Goal: Task Accomplishment & Management: Use online tool/utility

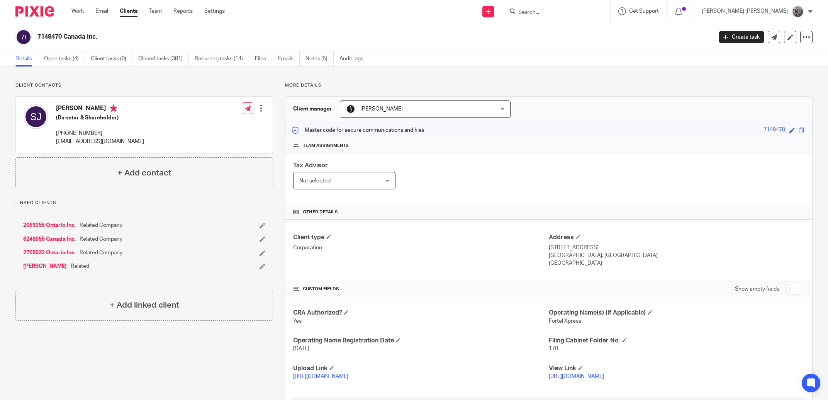
click at [552, 8] on div at bounding box center [555, 12] width 90 height 10
click at [587, 15] on input "Search" at bounding box center [553, 12] width 70 height 7
type input "7"
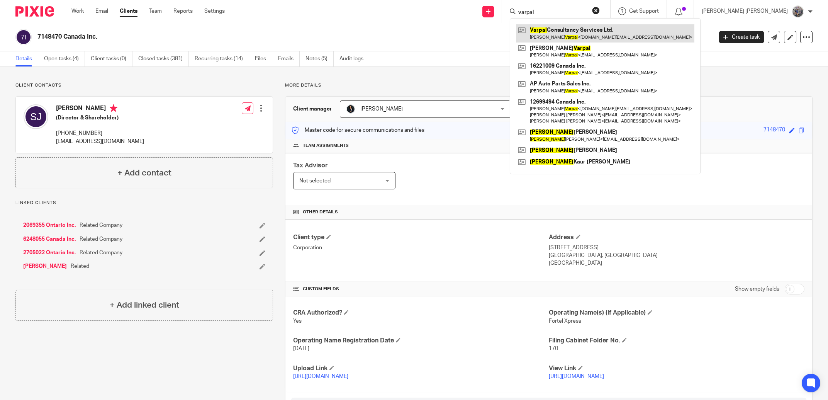
type input "varpal"
click at [639, 32] on link at bounding box center [605, 33] width 179 height 18
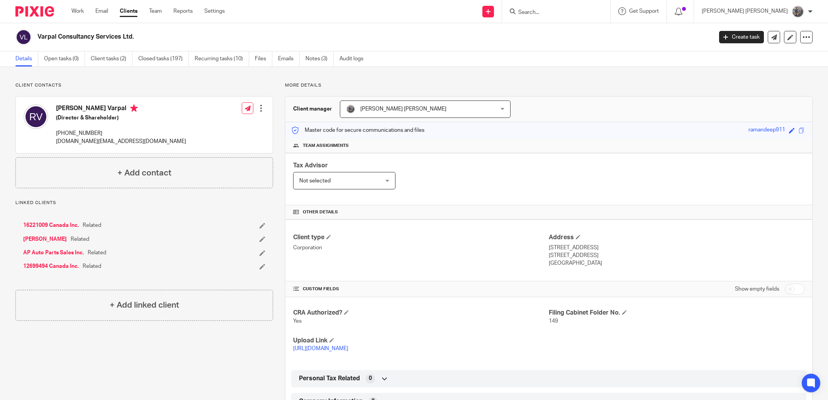
click at [571, 14] on input "Search" at bounding box center [553, 12] width 70 height 7
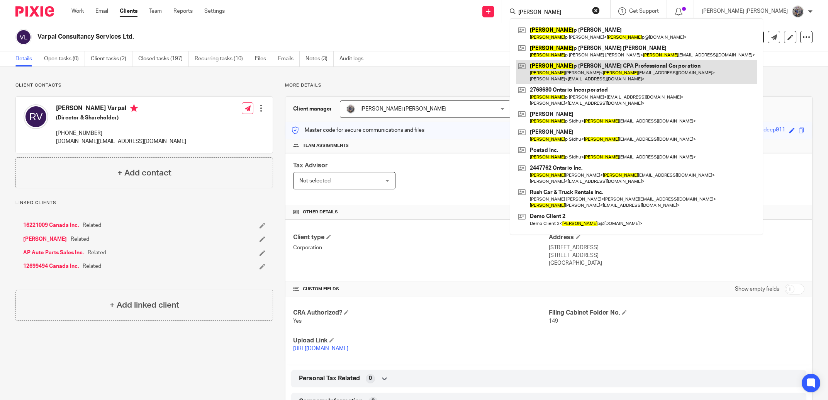
type input "[PERSON_NAME]"
click at [597, 73] on link at bounding box center [636, 72] width 241 height 24
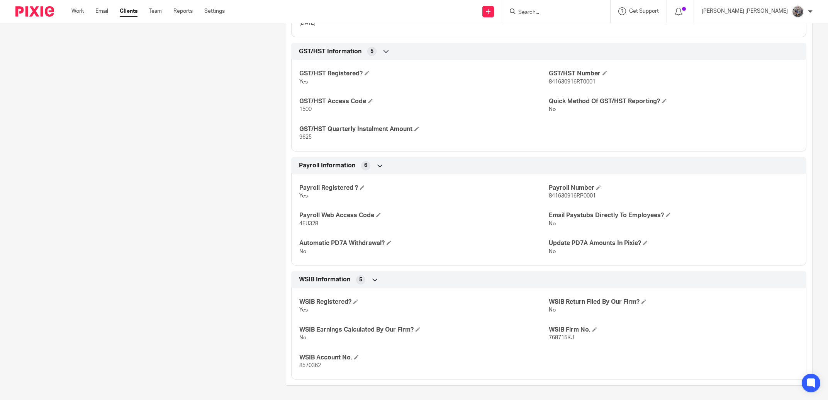
scroll to position [415, 0]
drag, startPoint x: 570, startPoint y: 196, endPoint x: 540, endPoint y: 197, distance: 29.4
click at [540, 197] on div "Payroll Registered ? Yes Payroll Number 841630916RP0001 Payroll Web Access Code…" at bounding box center [548, 215] width 515 height 97
click at [570, 196] on span "841630916RP0001" at bounding box center [572, 194] width 47 height 5
drag, startPoint x: 571, startPoint y: 196, endPoint x: 545, endPoint y: 195, distance: 25.9
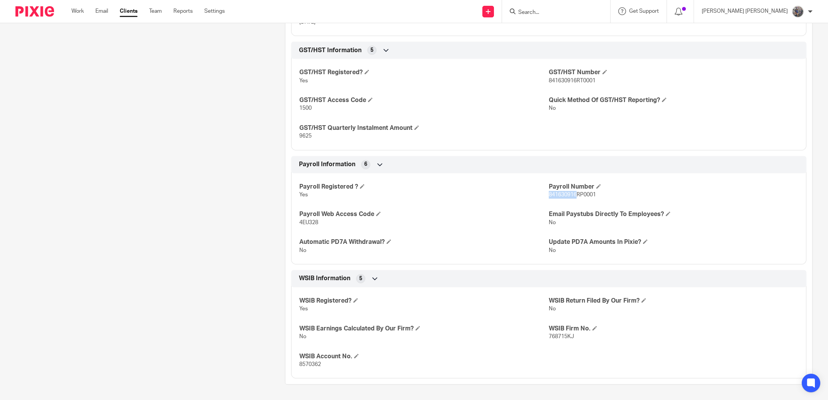
click at [549, 195] on span "841630916RP0001" at bounding box center [572, 194] width 47 height 5
click at [591, 197] on p "841630916RP0001" at bounding box center [674, 195] width 250 height 8
drag, startPoint x: 589, startPoint y: 196, endPoint x: 544, endPoint y: 196, distance: 45.2
click at [544, 196] on div "Payroll Registered ? Yes Payroll Number 841630916RP0001 Payroll Web Access Code…" at bounding box center [548, 215] width 515 height 97
drag, startPoint x: 544, startPoint y: 196, endPoint x: 588, endPoint y: 196, distance: 43.7
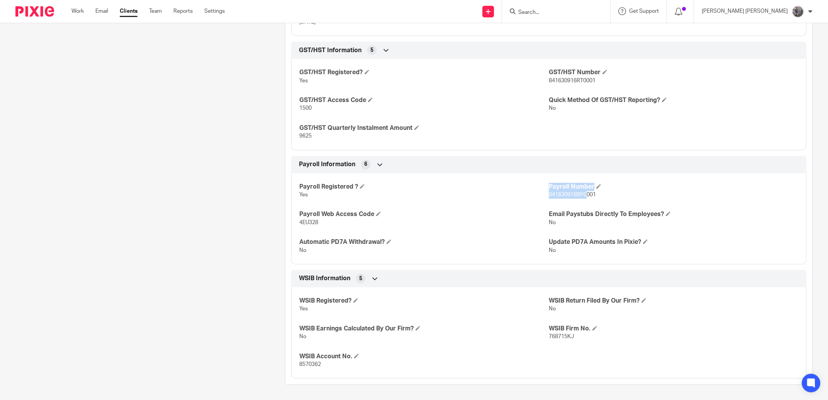
click at [581, 197] on div "Payroll Registered ? Yes Payroll Number 841630916RP0001 Payroll Web Access Code…" at bounding box center [548, 215] width 515 height 97
click at [588, 196] on span "841630916RP0001" at bounding box center [572, 194] width 47 height 5
drag, startPoint x: 589, startPoint y: 194, endPoint x: 545, endPoint y: 196, distance: 43.7
click at [549, 196] on span "841630916RP0001" at bounding box center [572, 194] width 47 height 5
copy span "841630916RP0001"
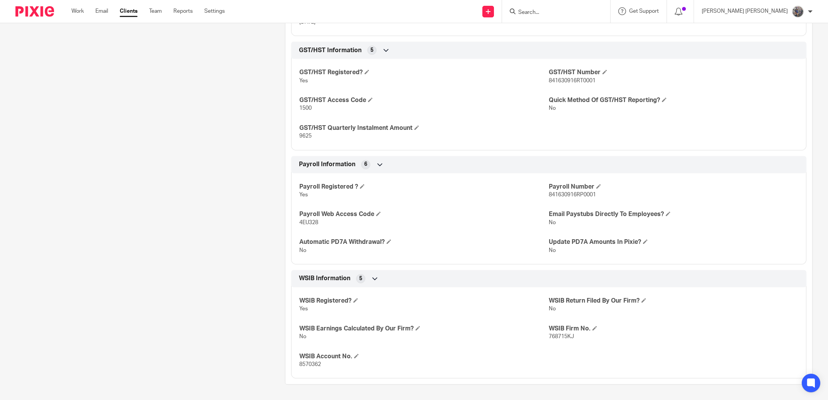
click at [306, 226] on div "Payroll Registered ? Yes Payroll Number 841630916RP0001 Payroll Web Access Code…" at bounding box center [548, 215] width 515 height 97
copy span "4EU328"
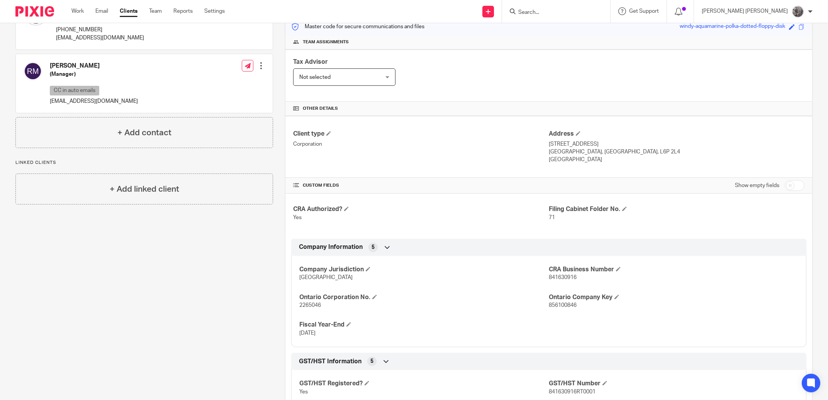
scroll to position [0, 0]
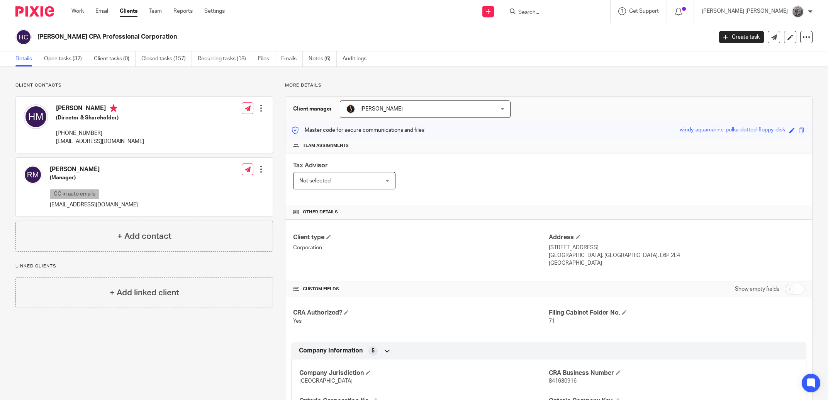
click at [559, 12] on input "Search" at bounding box center [553, 12] width 70 height 7
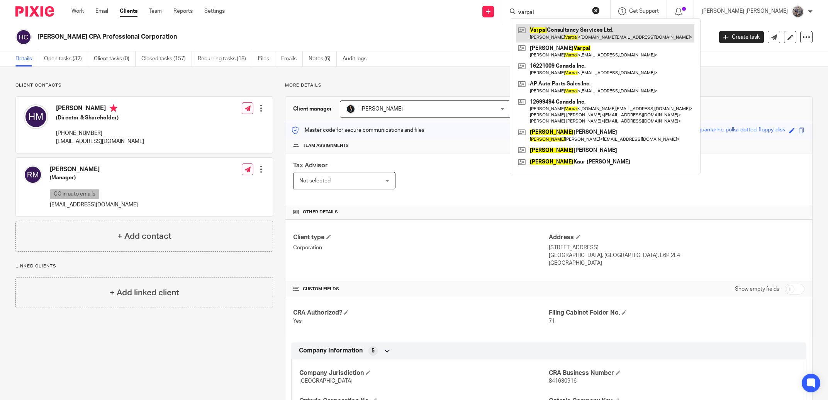
type input "varpal"
click at [587, 31] on link at bounding box center [605, 33] width 179 height 18
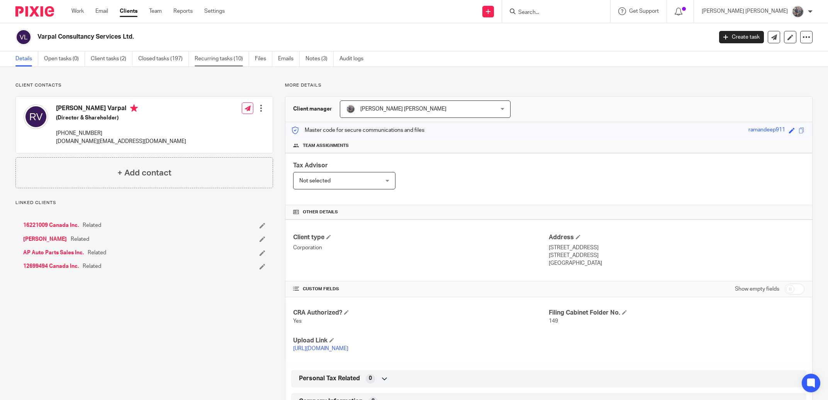
click at [217, 63] on link "Recurring tasks (10)" at bounding box center [222, 58] width 54 height 15
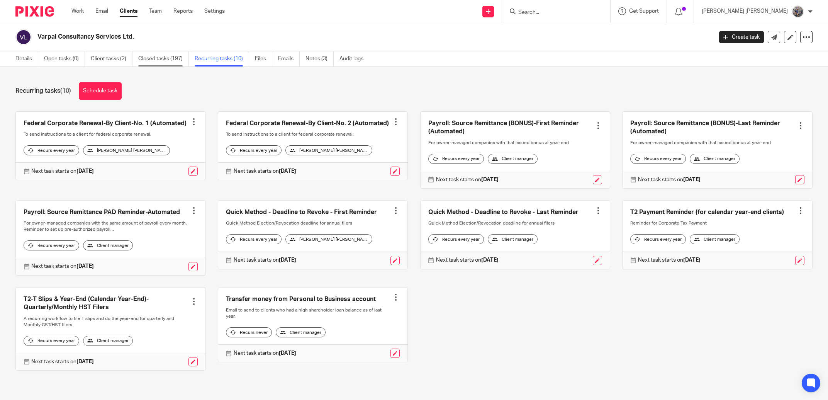
click at [170, 60] on link "Closed tasks (197)" at bounding box center [163, 58] width 51 height 15
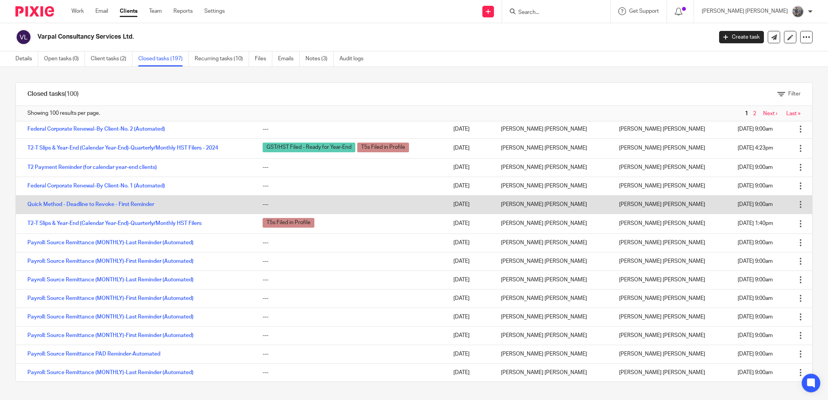
scroll to position [78, 0]
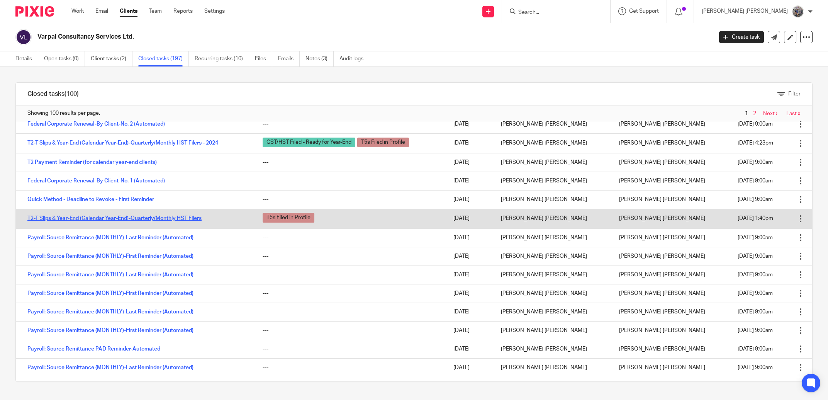
click at [170, 221] on link "T2-T Slips & Year-End (Calendar Year-End)-Quarterly/Monthly HST Filers" at bounding box center [114, 218] width 174 height 5
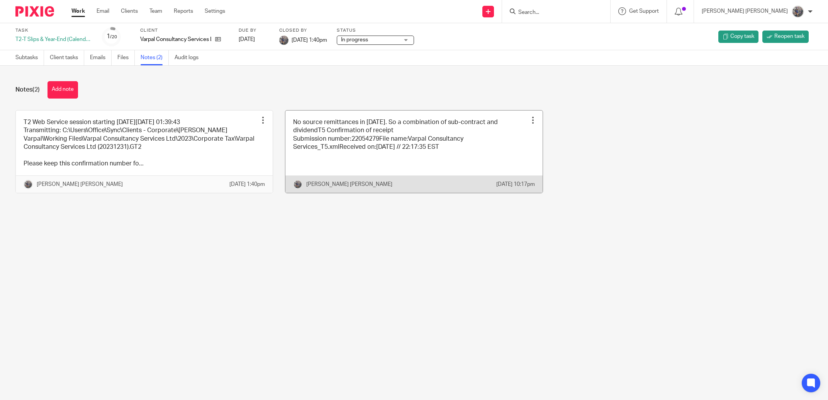
click at [407, 120] on link at bounding box center [414, 152] width 257 height 83
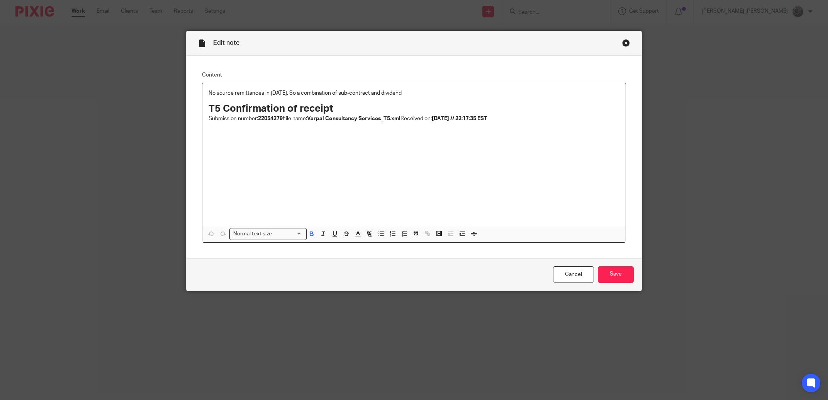
click at [345, 159] on div "No source remittances in [DATE]. So a combination of sub-contract and dividend …" at bounding box center [413, 154] width 423 height 143
click at [505, 122] on p "Submission number: 22054279 File name: Varpal Consultancy Services_T5.xml Recei…" at bounding box center [414, 119] width 411 height 8
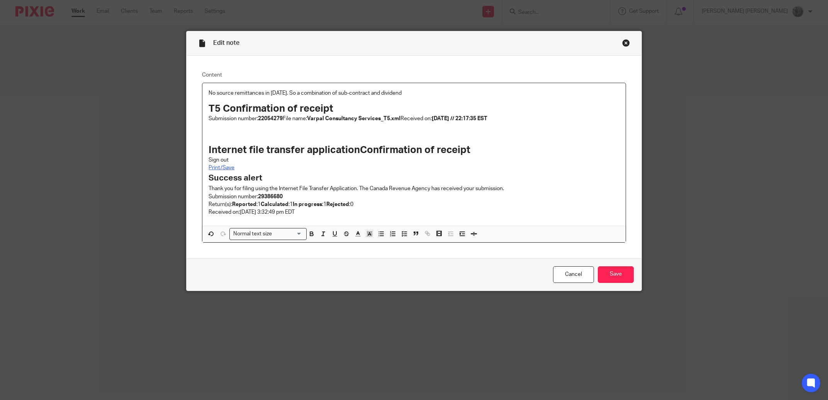
click at [209, 151] on strong "Internet file transfer applicationConfirmation of receipt" at bounding box center [340, 150] width 262 height 10
click at [616, 277] on input "Save" at bounding box center [616, 274] width 36 height 17
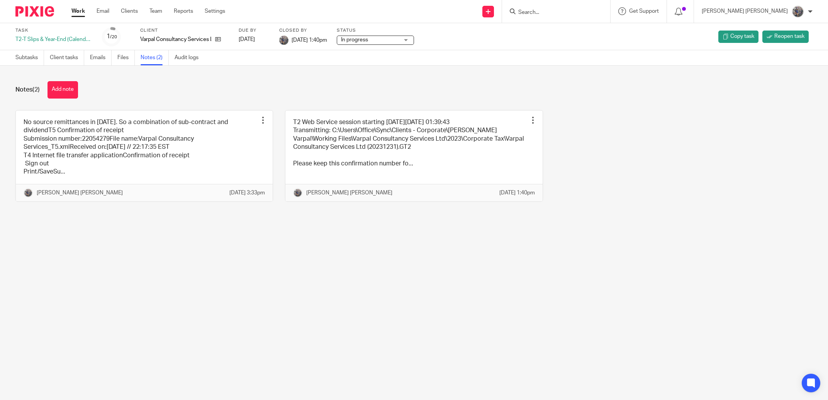
click at [576, 11] on input "Search" at bounding box center [553, 12] width 70 height 7
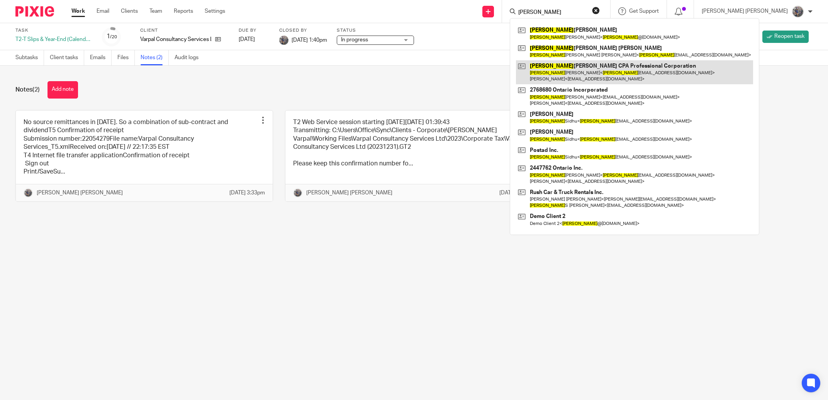
type input "hardeep"
click at [632, 65] on link at bounding box center [634, 72] width 237 height 24
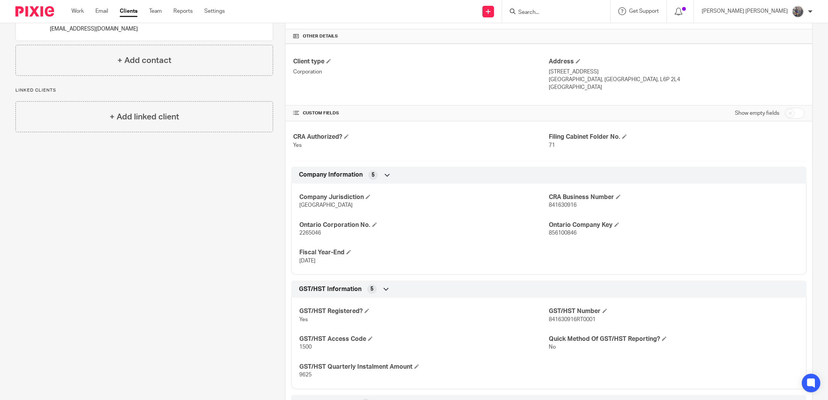
scroll to position [352, 0]
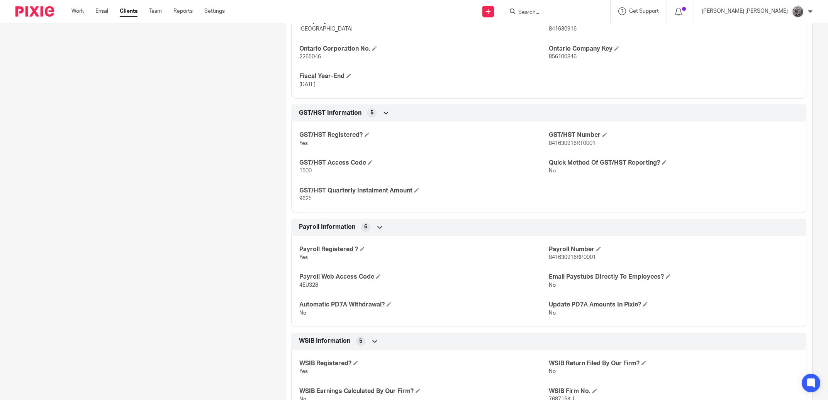
click at [575, 260] on span "841630916RP0001" at bounding box center [572, 257] width 47 height 5
copy span "841630916RP0001"
click at [310, 288] on span "4EU328" at bounding box center [308, 284] width 19 height 5
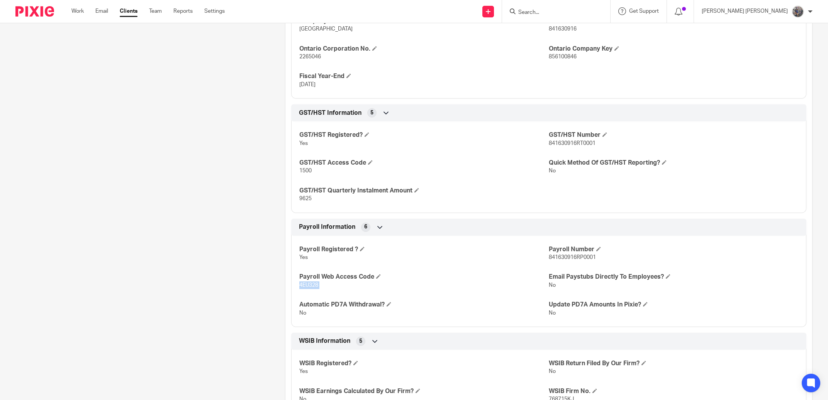
copy span "4EU328"
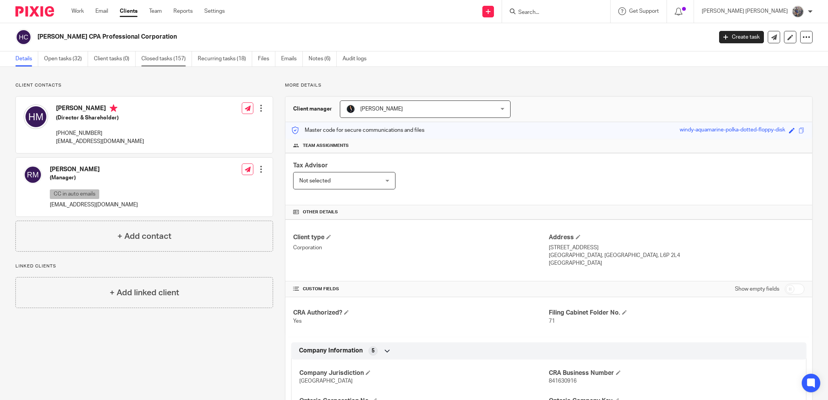
click at [186, 62] on link "Closed tasks (157)" at bounding box center [166, 58] width 51 height 15
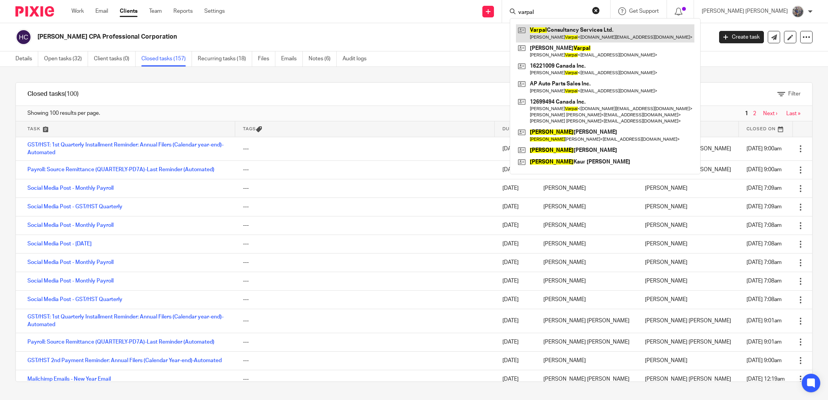
type input "varpal"
click at [578, 32] on link at bounding box center [605, 33] width 179 height 18
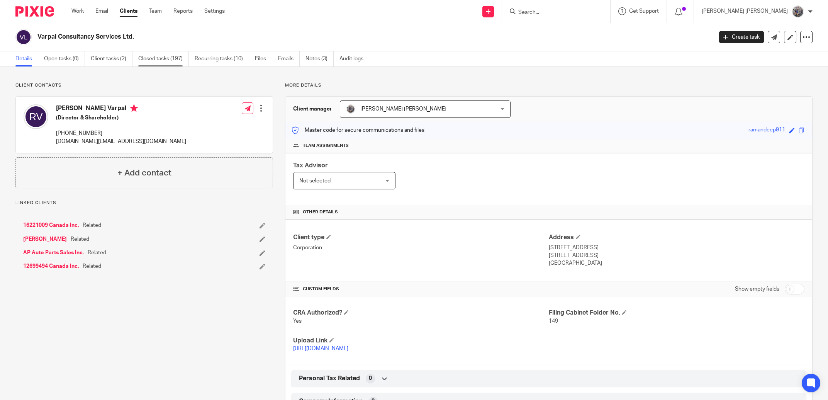
click at [177, 60] on link "Closed tasks (197)" at bounding box center [163, 58] width 51 height 15
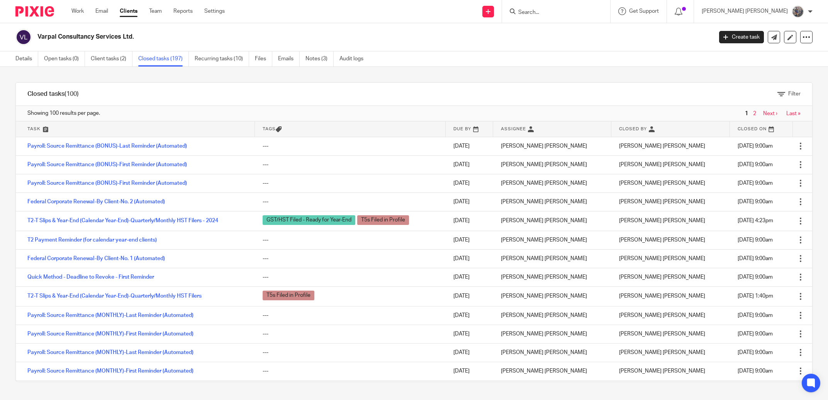
click at [114, 221] on link "T2-T Slips & Year-End (Calendar Year-End)-Quarterly/Monthly HST Filers - 2024" at bounding box center [122, 220] width 191 height 5
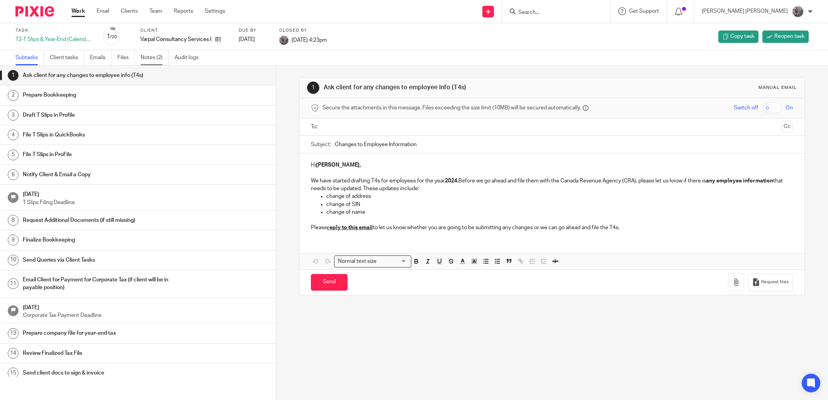
click at [153, 64] on link "Notes (2)" at bounding box center [155, 57] width 28 height 15
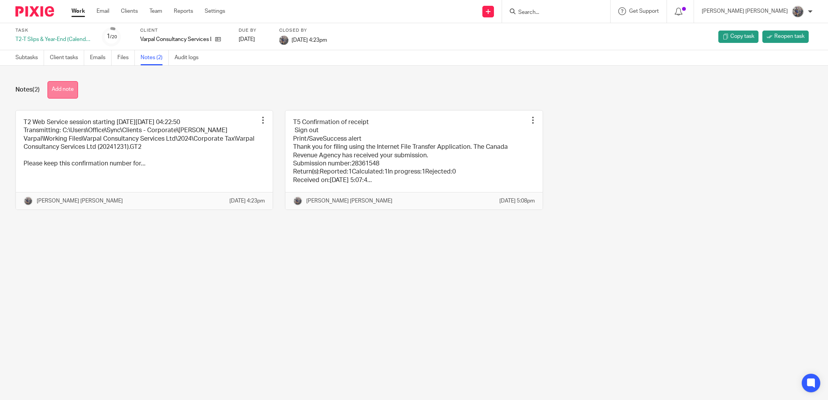
click at [57, 95] on button "Add note" at bounding box center [63, 89] width 31 height 17
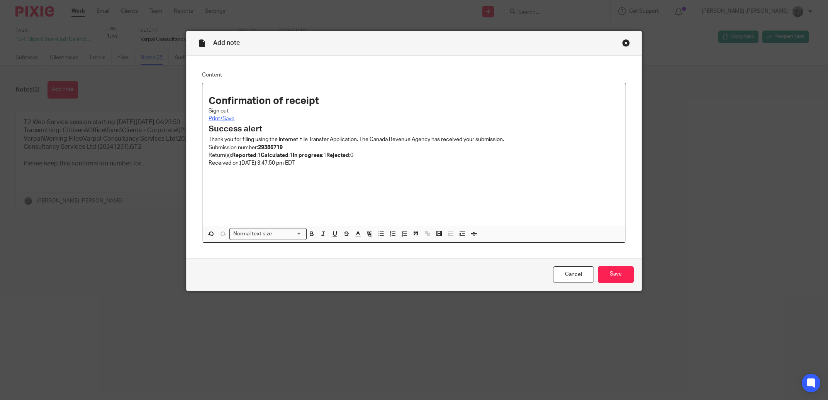
click at [209, 99] on strong "Confirmation of receipt" at bounding box center [264, 101] width 111 height 10
click at [610, 276] on input "Save" at bounding box center [616, 274] width 36 height 17
